Goal: Check status: Check status

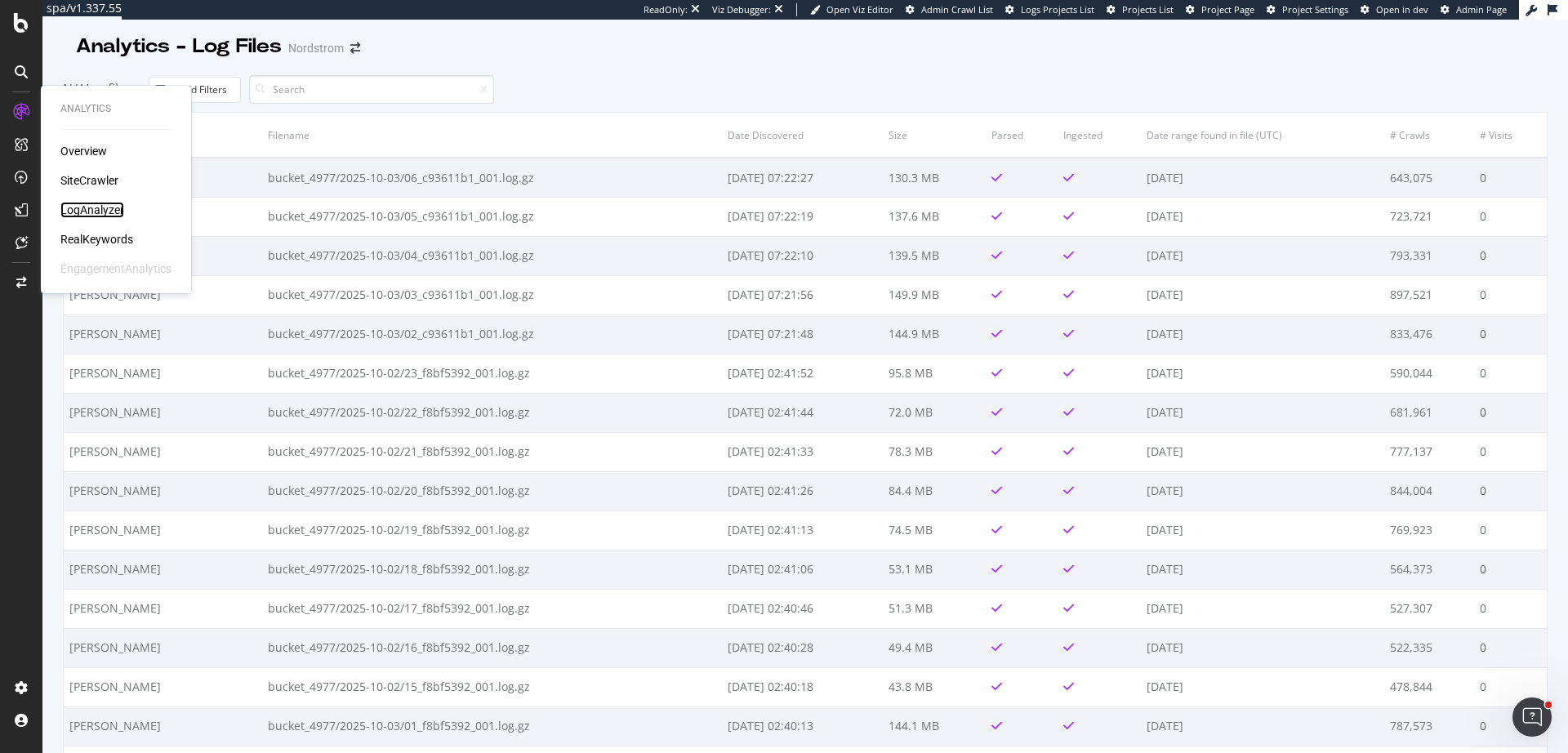
click at [89, 213] on div "LogAnalyzer" at bounding box center [92, 210] width 64 height 16
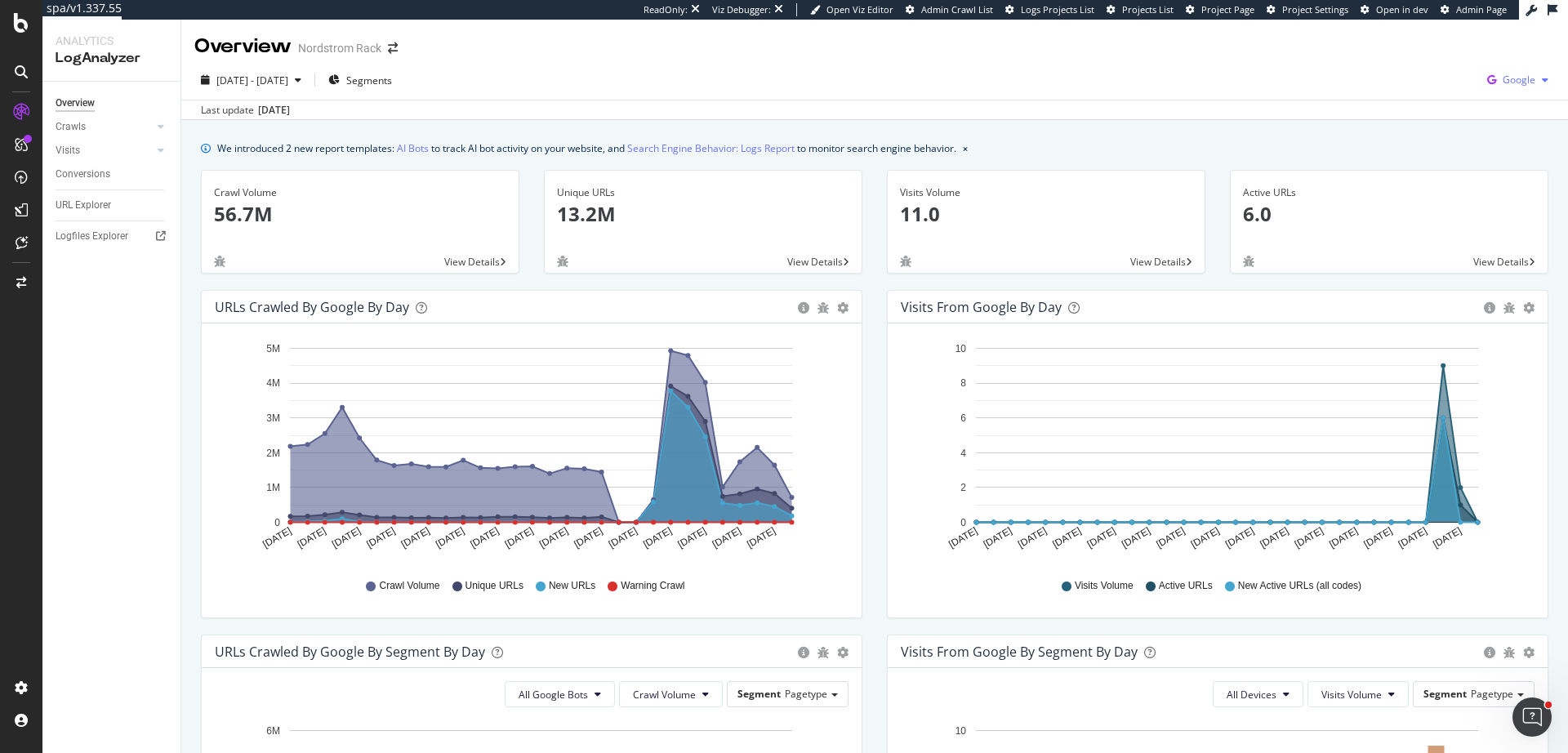
click at [1502, 85] on span "Google" at bounding box center [1518, 80] width 33 height 14
click at [1412, 75] on div "Bing" at bounding box center [1411, 65] width 113 height 24
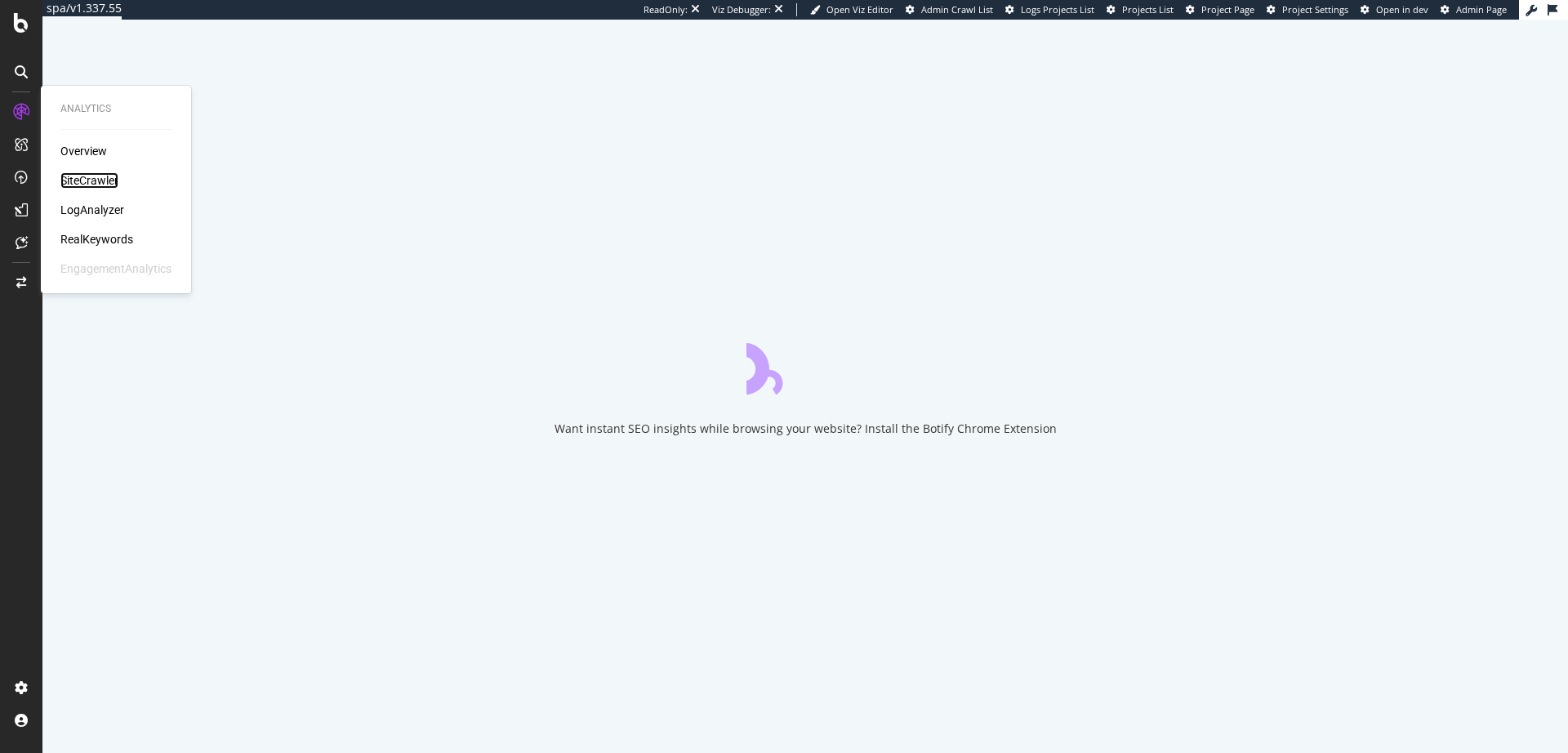
click at [84, 184] on div "SiteCrawler" at bounding box center [89, 180] width 58 height 16
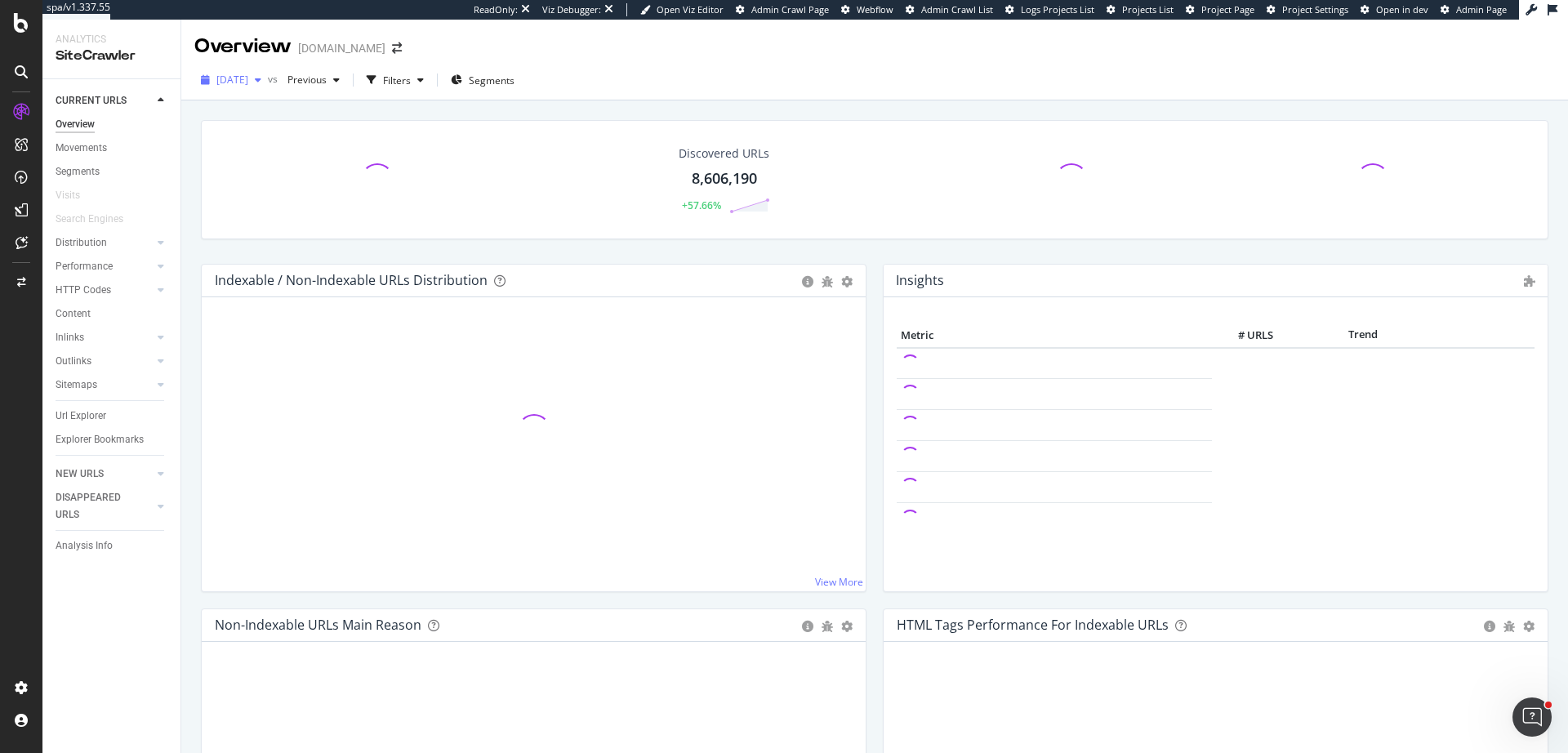
click at [248, 84] on span "2025 Sep. 13th" at bounding box center [232, 80] width 32 height 14
click at [697, 73] on div "2025 Sep. 13th vs Previous Filters Segments" at bounding box center [874, 83] width 1386 height 33
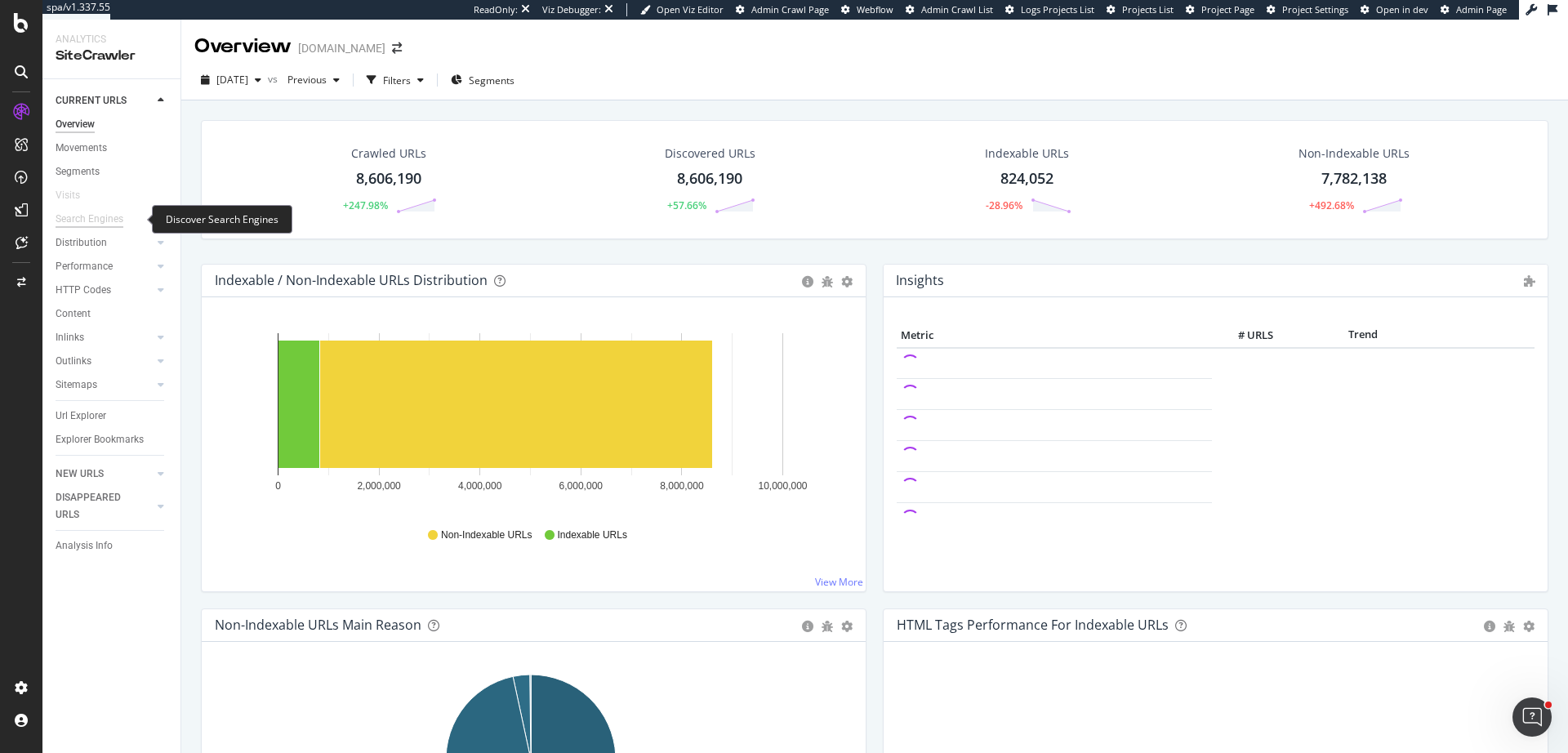
click at [117, 220] on div "Search Engines" at bounding box center [90, 219] width 68 height 17
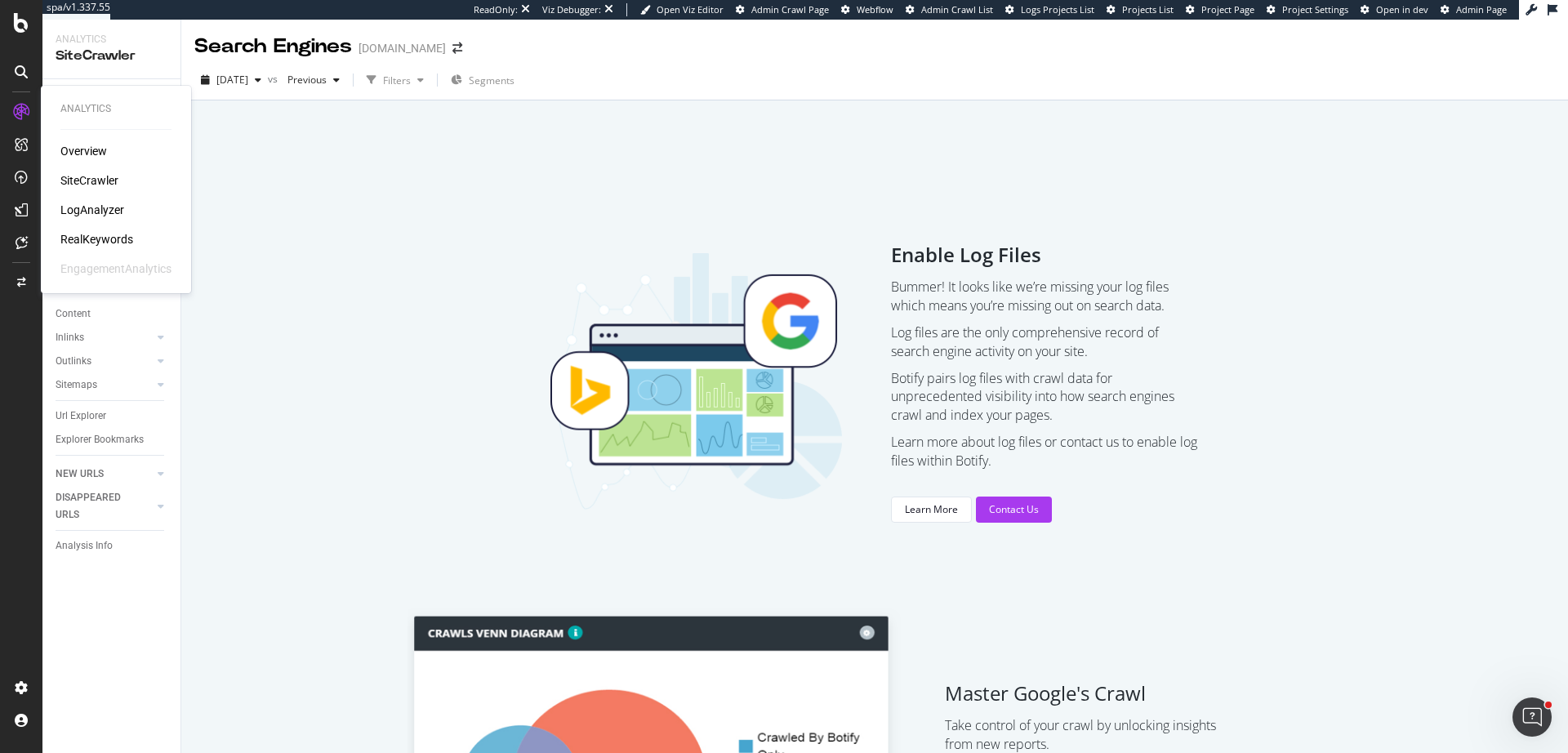
click at [87, 216] on div "LogAnalyzer" at bounding box center [92, 210] width 64 height 16
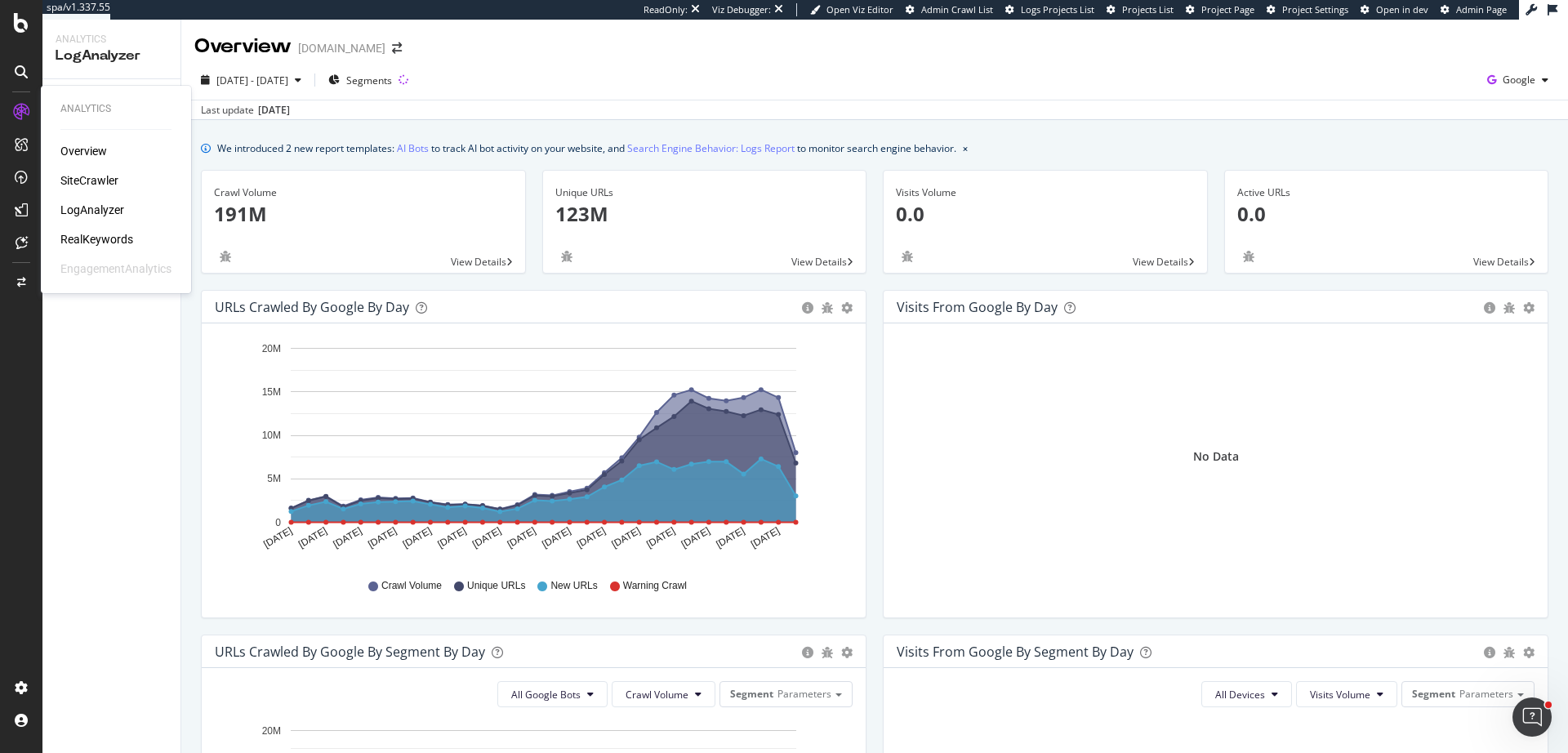
click at [87, 186] on div "SiteCrawler" at bounding box center [89, 180] width 58 height 16
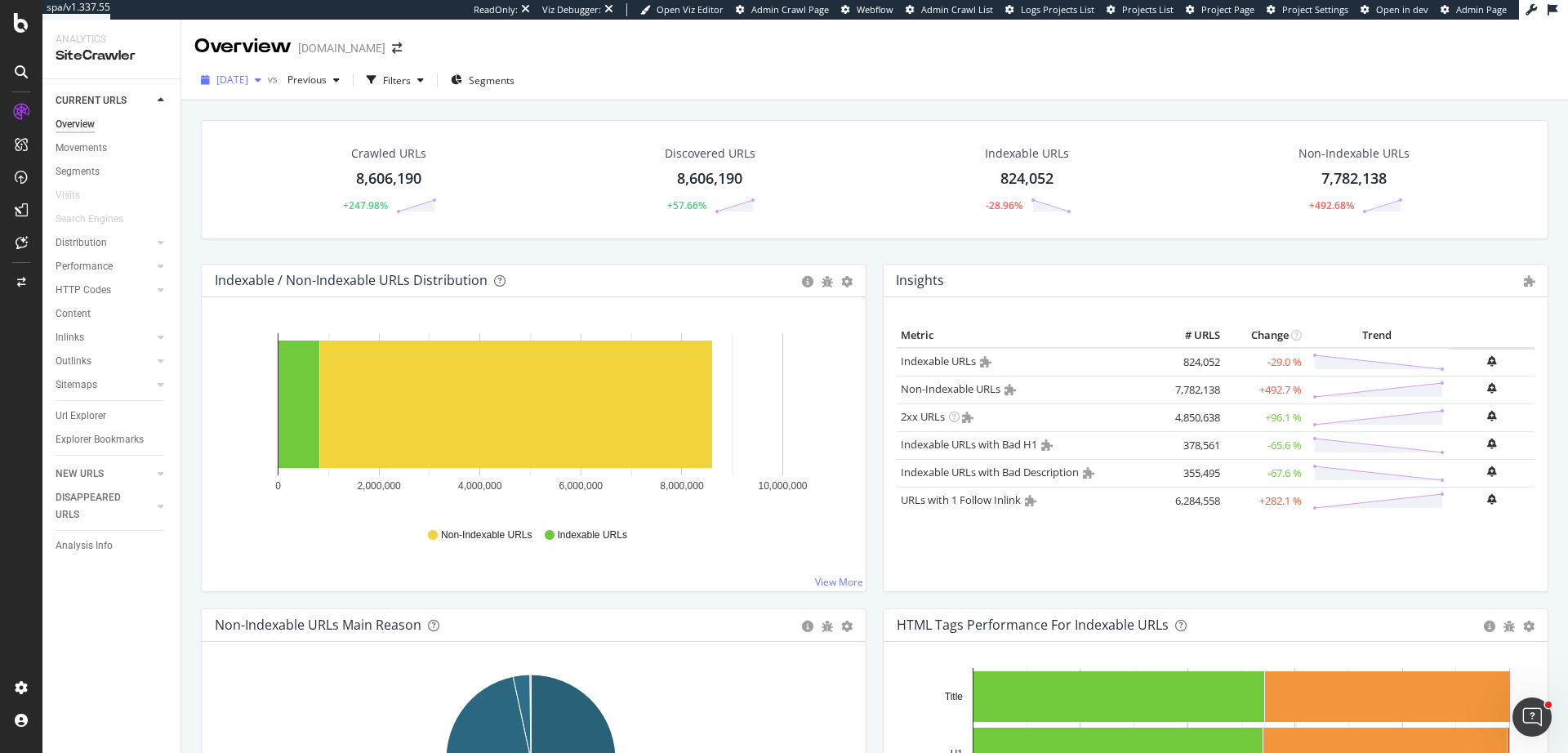
click at [235, 82] on span "2025 Sep. 13th" at bounding box center [232, 80] width 32 height 14
click at [102, 208] on div "LogAnalyzer" at bounding box center [92, 210] width 64 height 16
